Goal: Find specific page/section: Find specific page/section

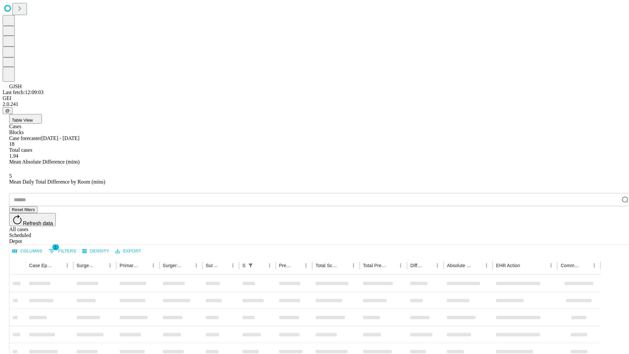
click at [612, 238] on div "Depot" at bounding box center [320, 241] width 623 height 6
